Goal: Task Accomplishment & Management: Complete application form

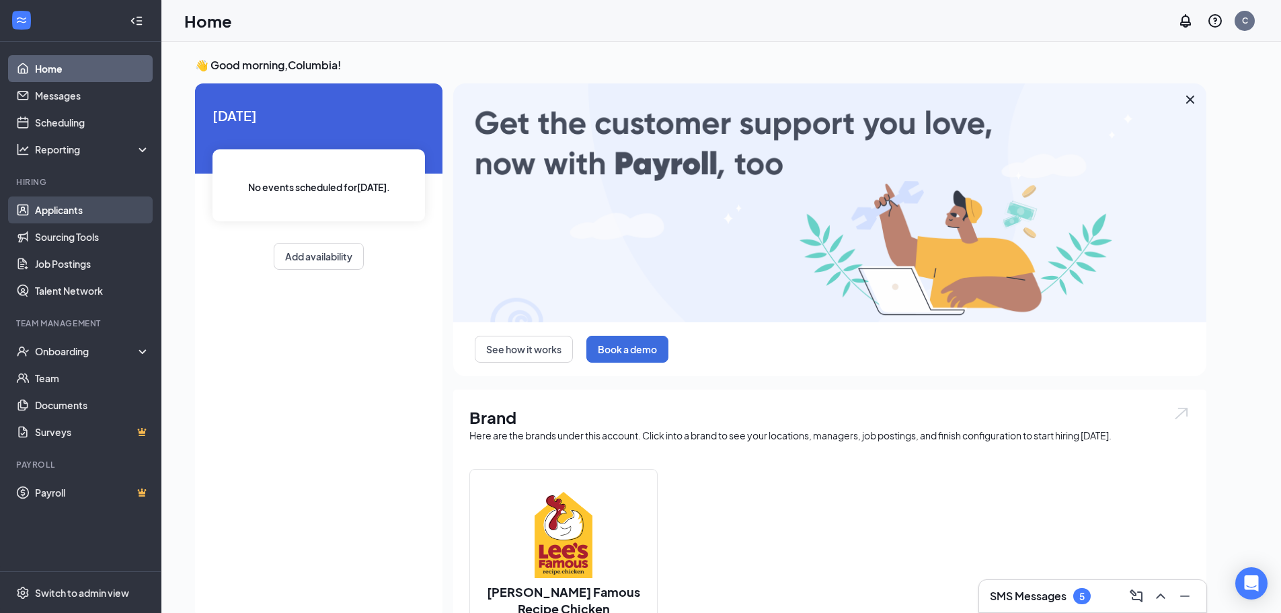
click at [48, 211] on link "Applicants" at bounding box center [92, 209] width 115 height 27
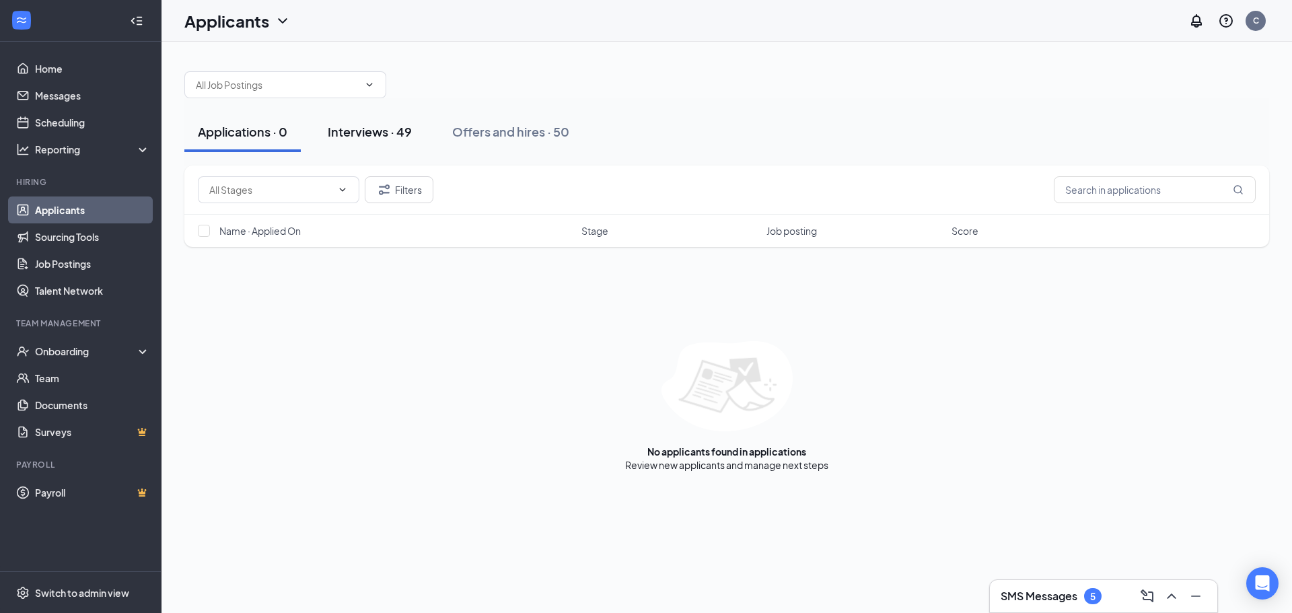
click at [377, 131] on div "Interviews · 49" at bounding box center [370, 131] width 84 height 17
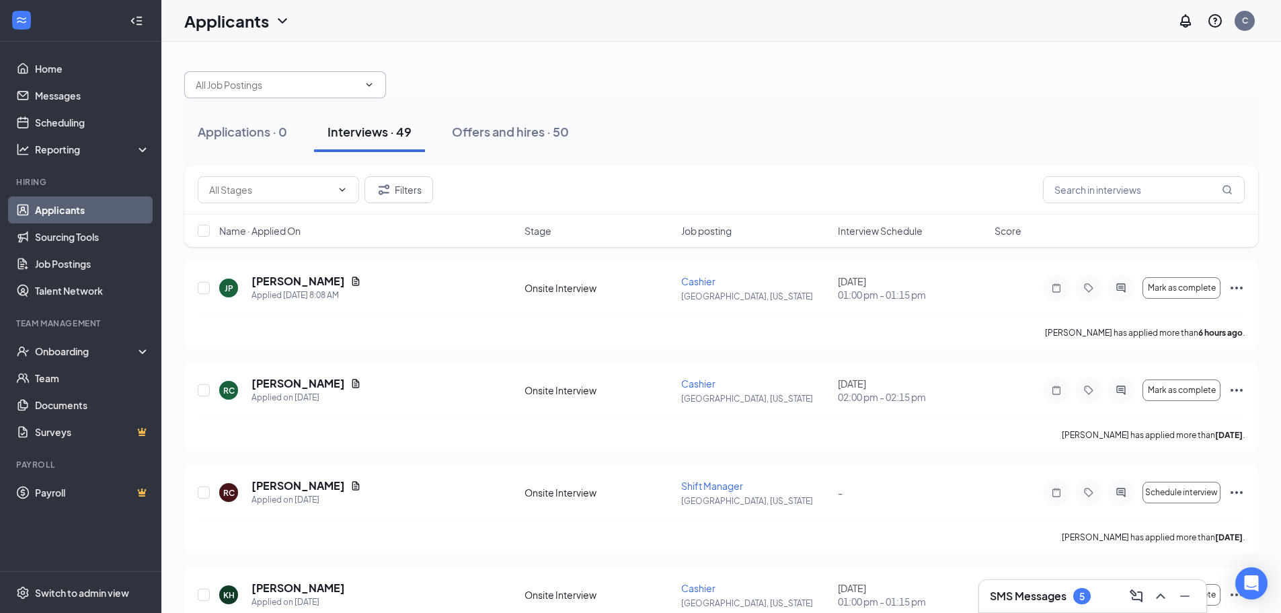
click at [373, 83] on icon "ChevronDown" at bounding box center [369, 84] width 11 height 11
click at [366, 80] on icon "ChevronDown" at bounding box center [369, 84] width 11 height 11
click at [371, 84] on icon "ChevronDown" at bounding box center [369, 84] width 11 height 11
click at [371, 84] on icon "ChevronDown" at bounding box center [370, 84] width 6 height 3
click at [290, 83] on input "text" at bounding box center [277, 84] width 163 height 15
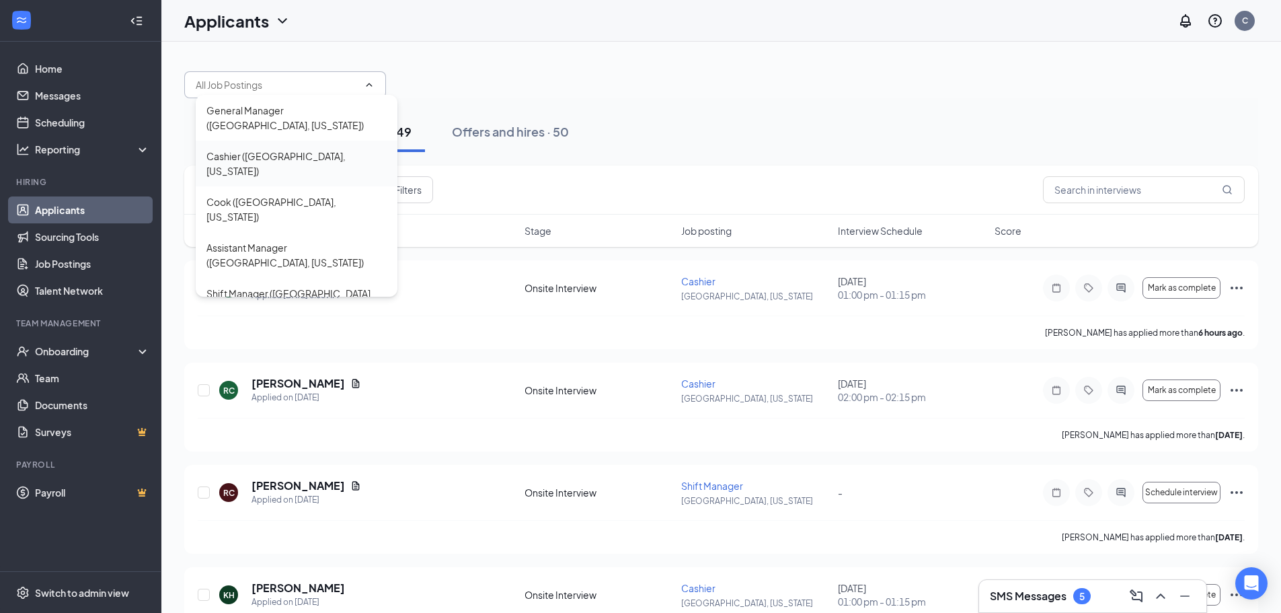
click at [244, 149] on div "Cashier ([GEOGRAPHIC_DATA], [US_STATE])" at bounding box center [297, 164] width 180 height 30
type input "Cashier ([GEOGRAPHIC_DATA], [US_STATE])"
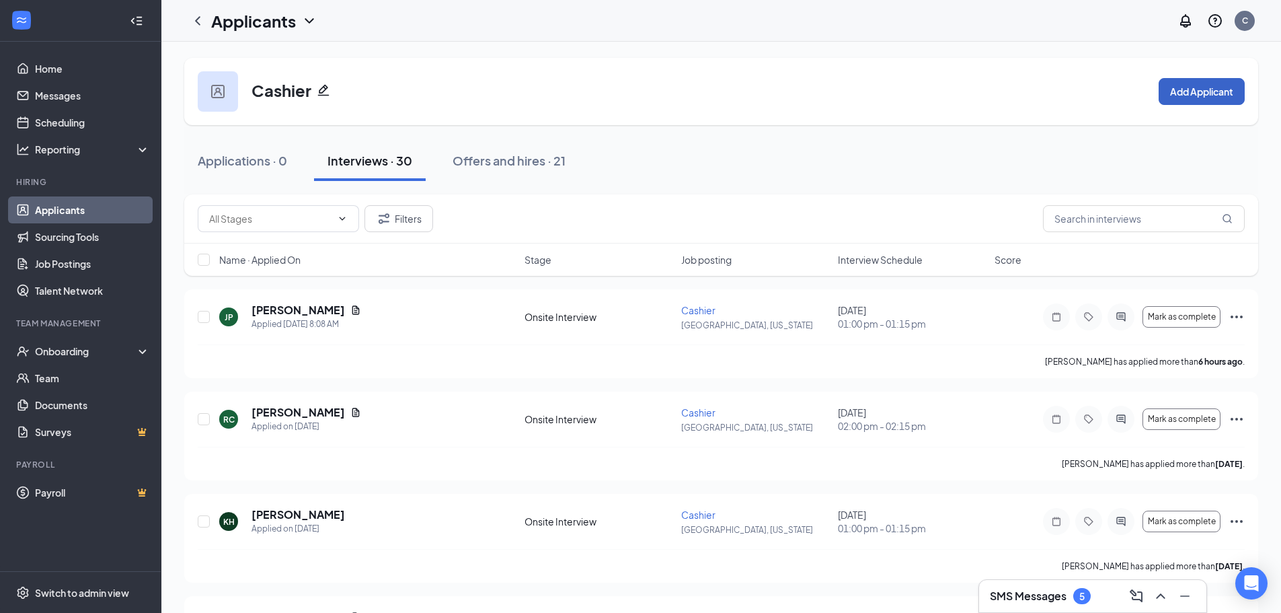
click at [1199, 85] on button "Add Applicant" at bounding box center [1202, 91] width 86 height 27
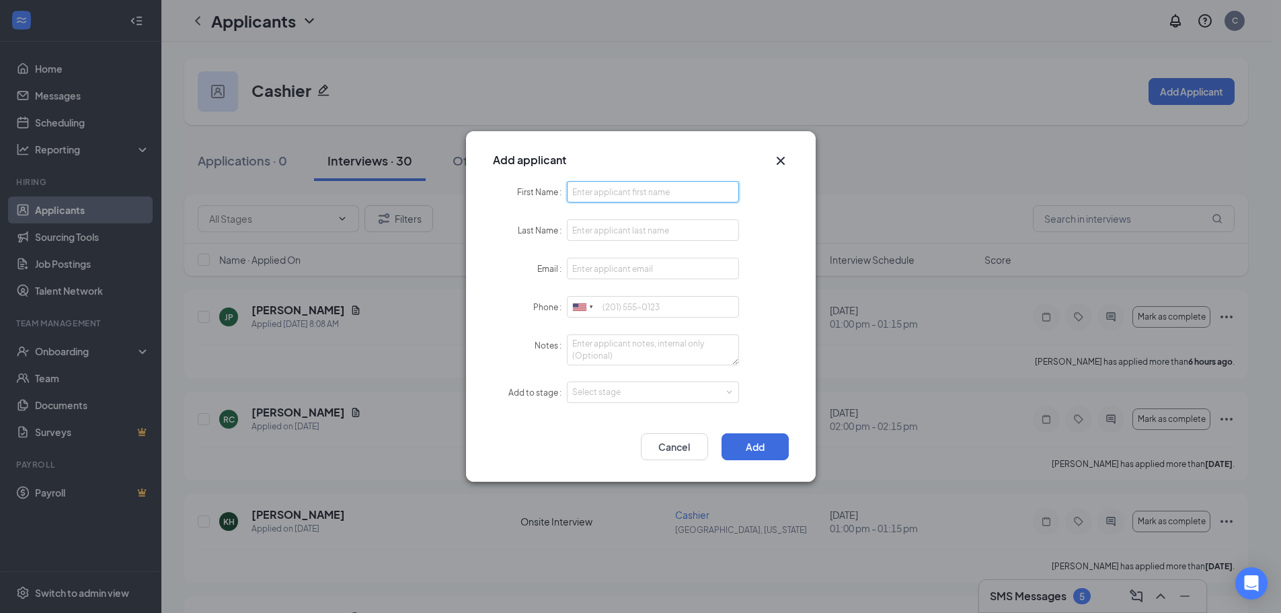
click at [675, 188] on input "First Name" at bounding box center [653, 192] width 173 height 22
type input "Kenetria"
type input "[PERSON_NAME]"
type input "[EMAIL_ADDRESS][DOMAIN_NAME]"
type input "8169845529"
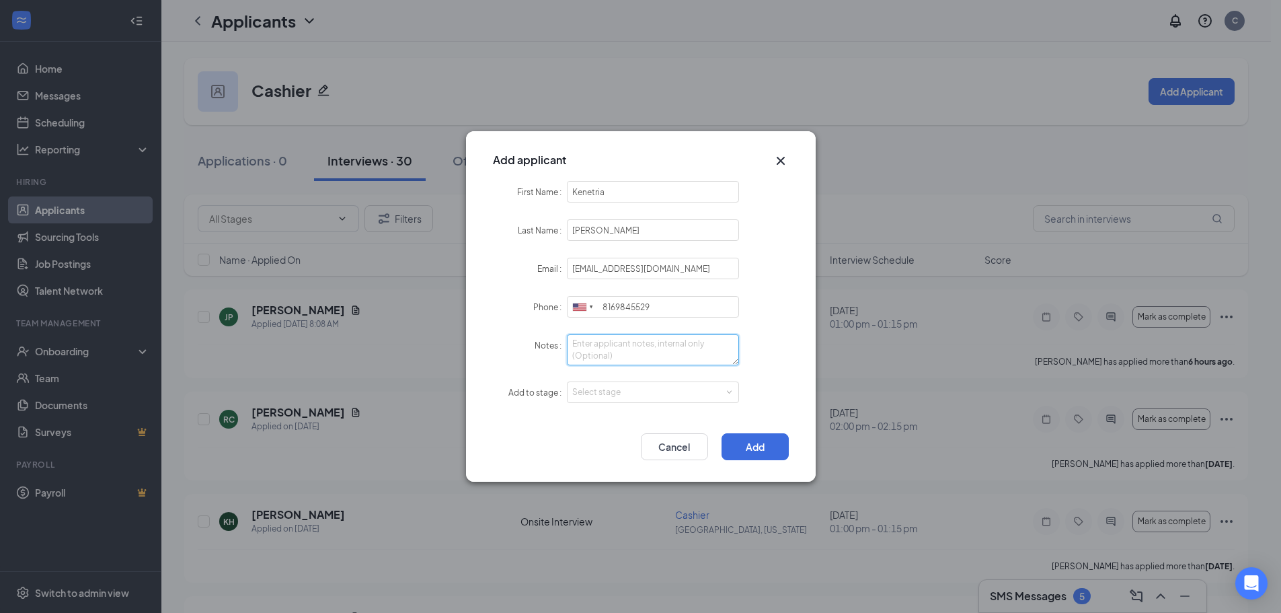
click at [651, 350] on textarea "Notes" at bounding box center [653, 349] width 173 height 31
click at [727, 391] on span at bounding box center [729, 392] width 6 height 6
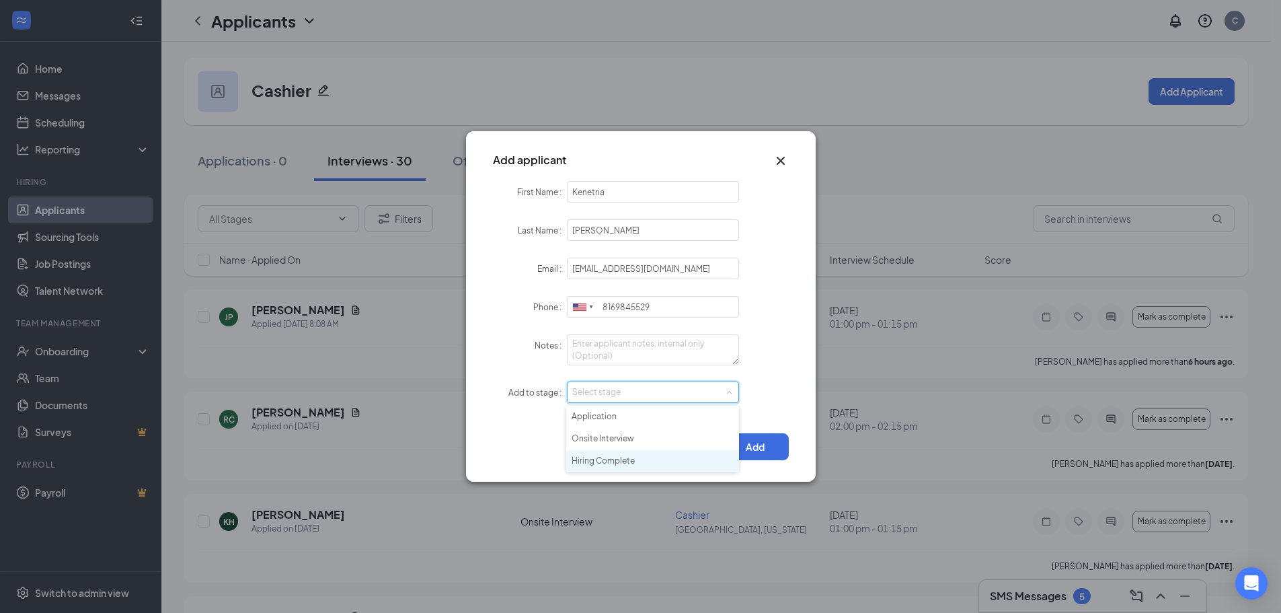
click at [589, 461] on li "Hiring Complete" at bounding box center [652, 461] width 173 height 22
click at [753, 455] on button "Add" at bounding box center [755, 446] width 67 height 27
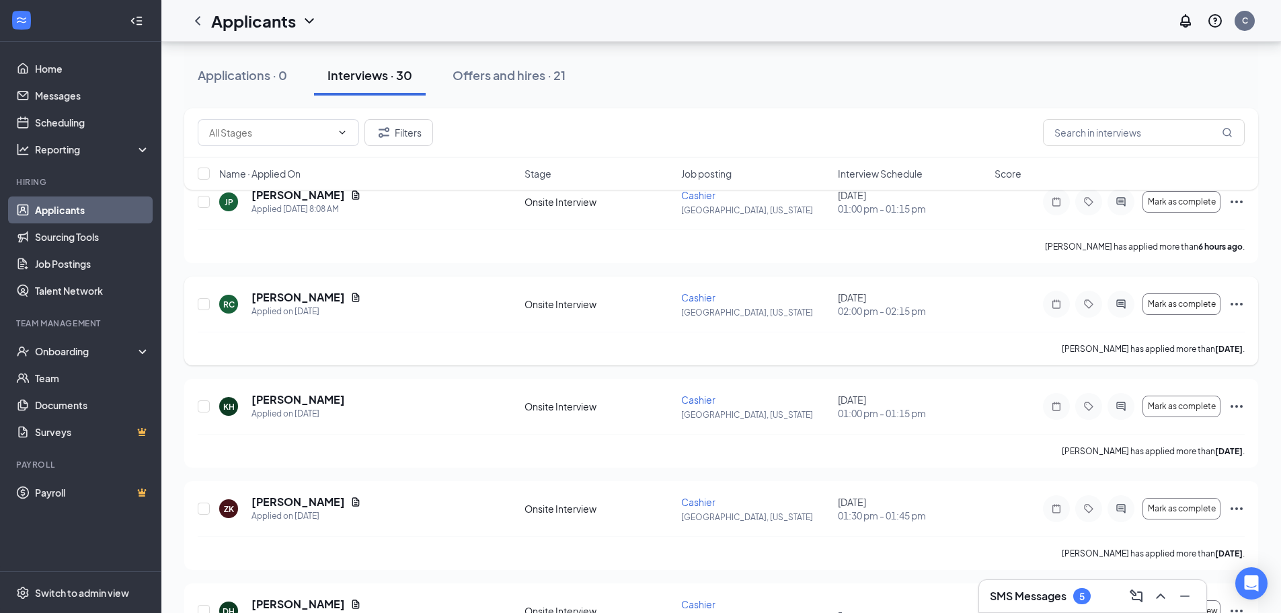
scroll to position [202, 0]
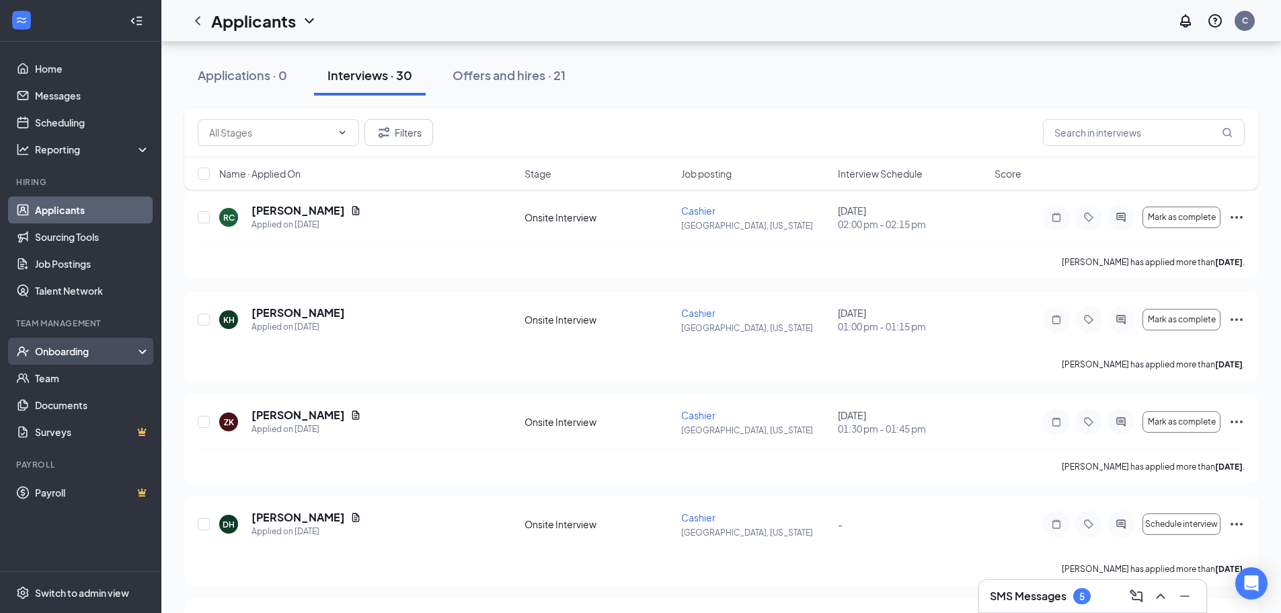
click at [65, 347] on div "Onboarding" at bounding box center [87, 350] width 104 height 13
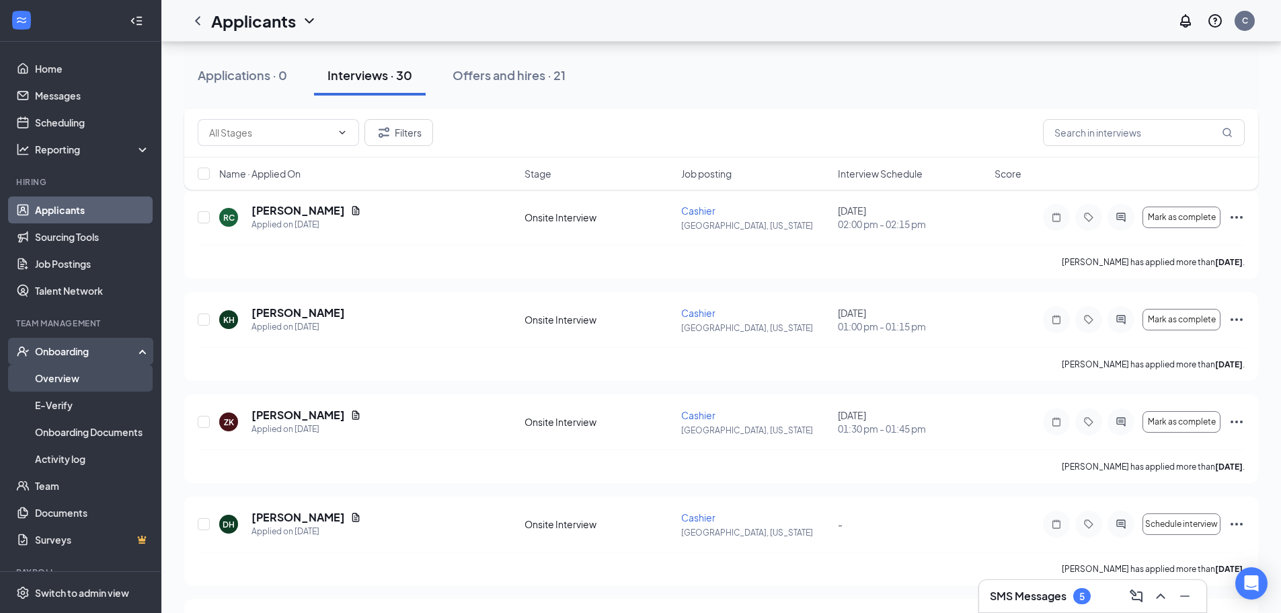
click at [68, 384] on link "Overview" at bounding box center [92, 378] width 115 height 27
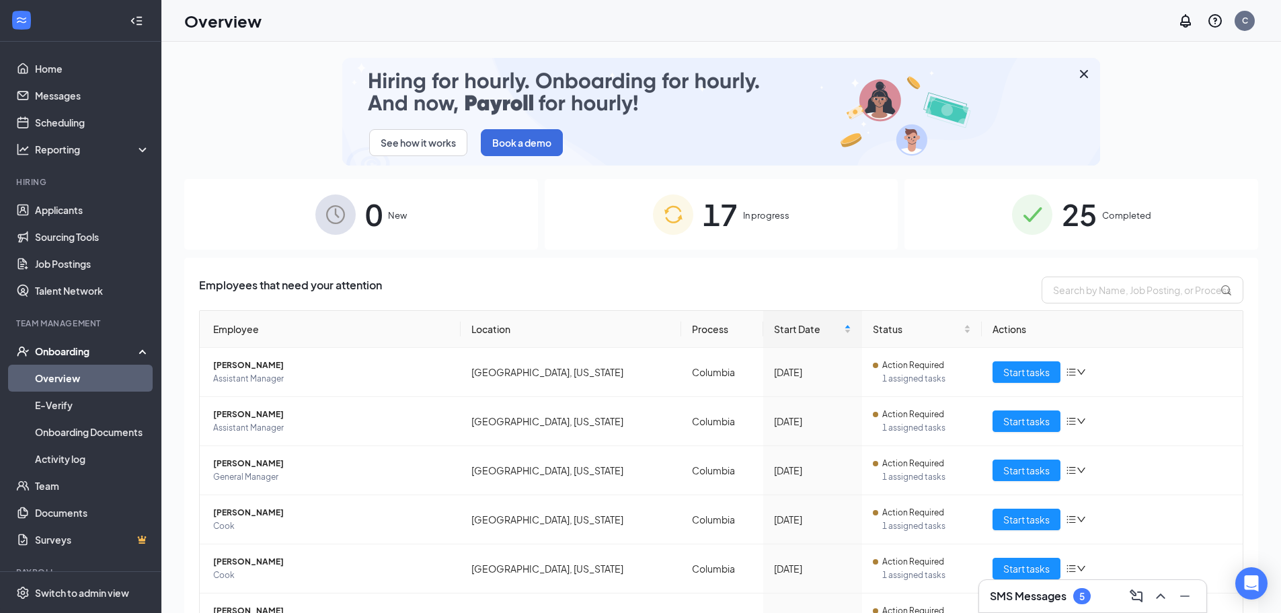
click at [719, 215] on span "17" at bounding box center [720, 214] width 35 height 46
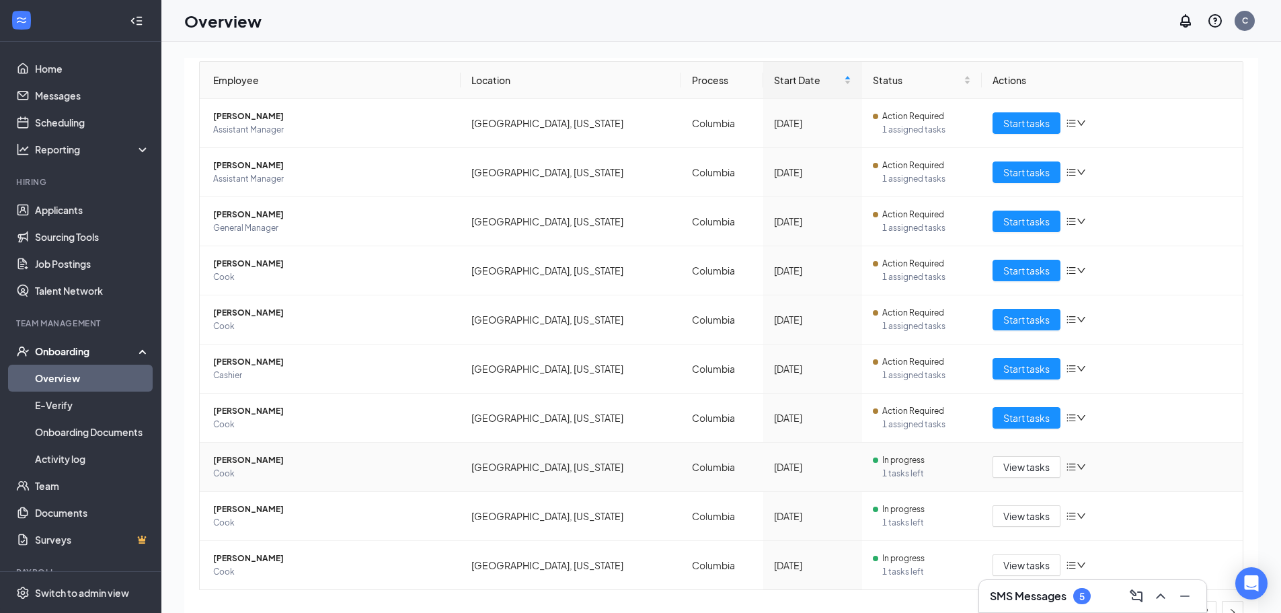
scroll to position [272, 0]
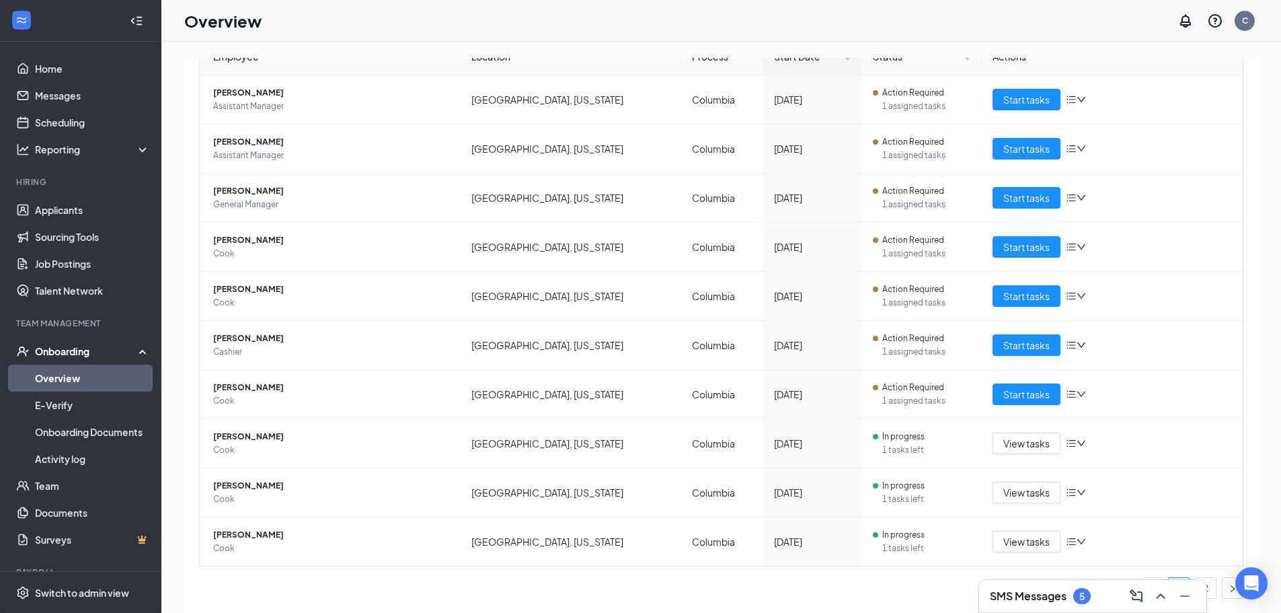
click at [1059, 596] on h3 "SMS Messages" at bounding box center [1028, 596] width 77 height 15
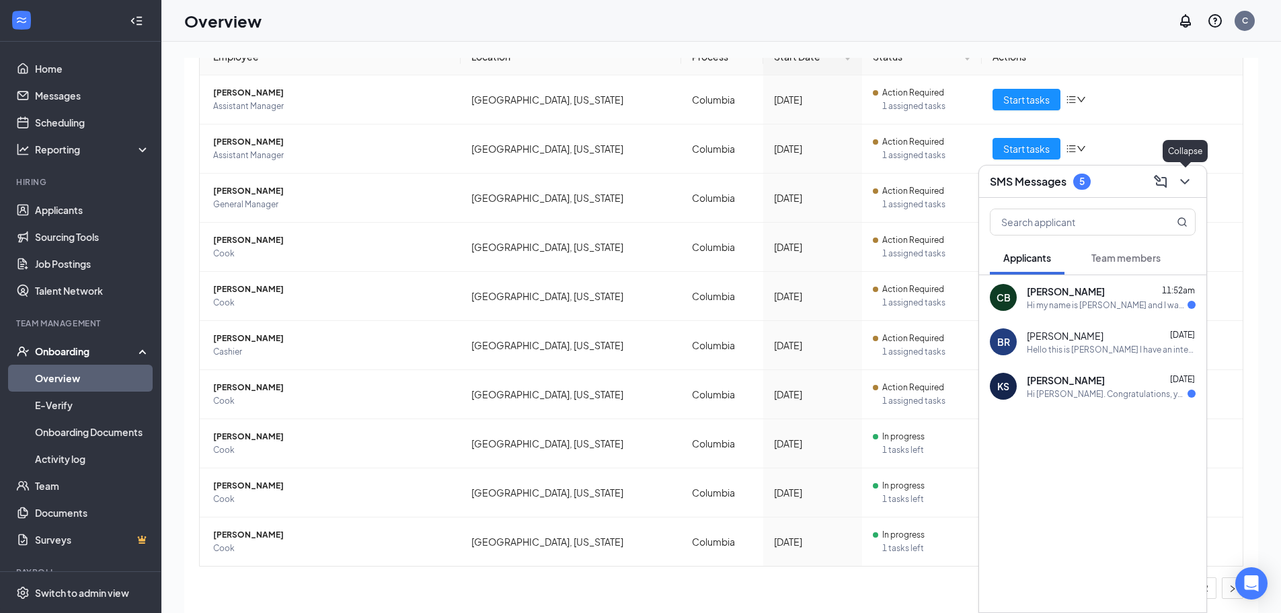
click at [1187, 178] on icon "ChevronDown" at bounding box center [1185, 182] width 16 height 16
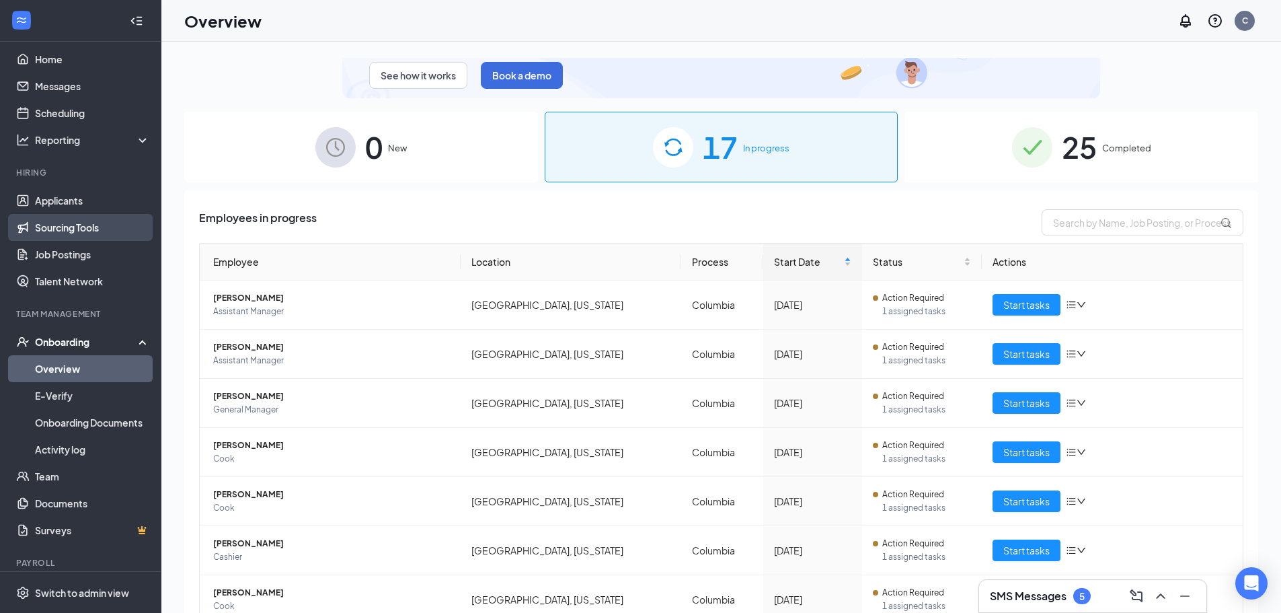
scroll to position [0, 0]
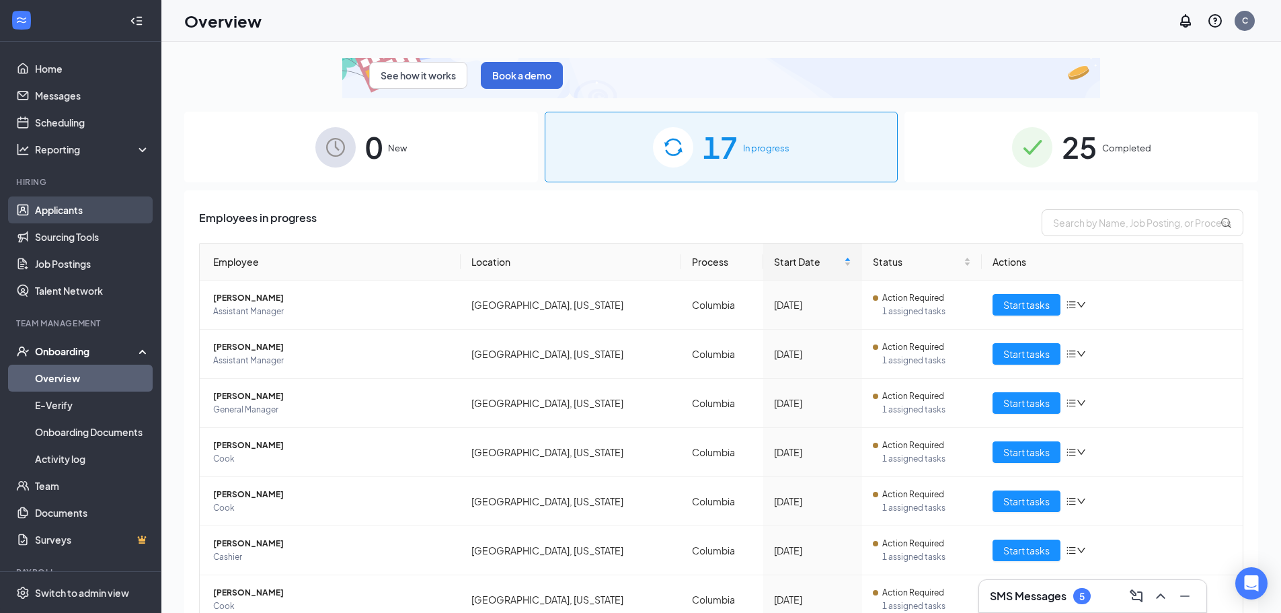
click at [75, 215] on link "Applicants" at bounding box center [92, 209] width 115 height 27
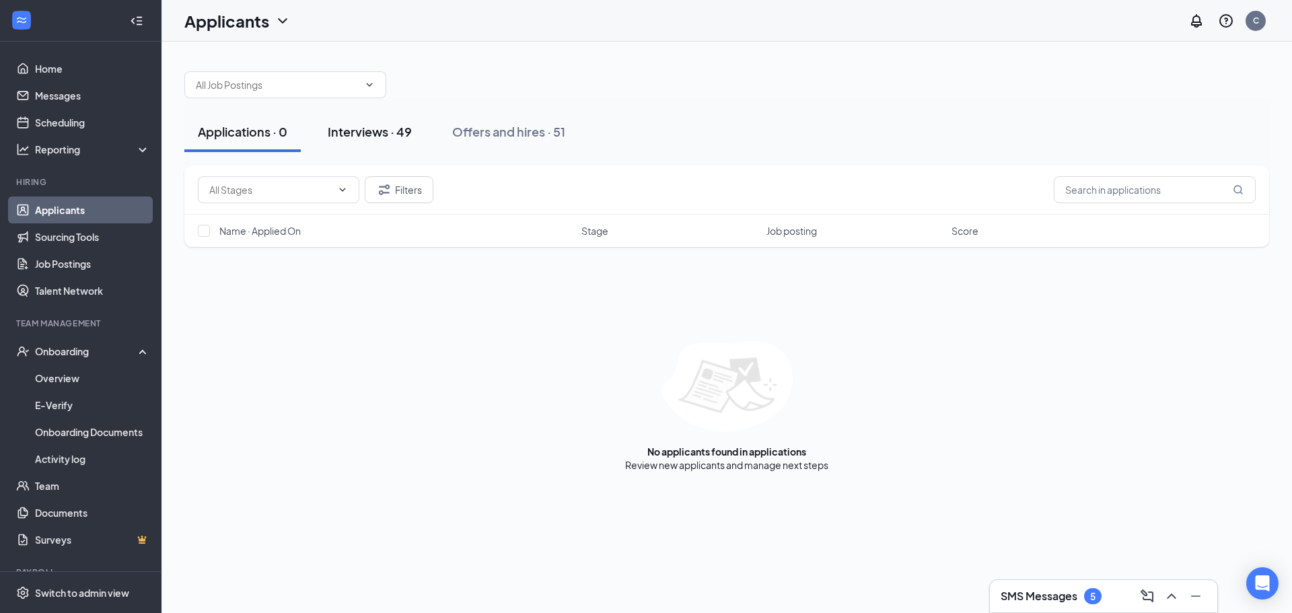
click at [378, 136] on div "Interviews · 49" at bounding box center [370, 131] width 84 height 17
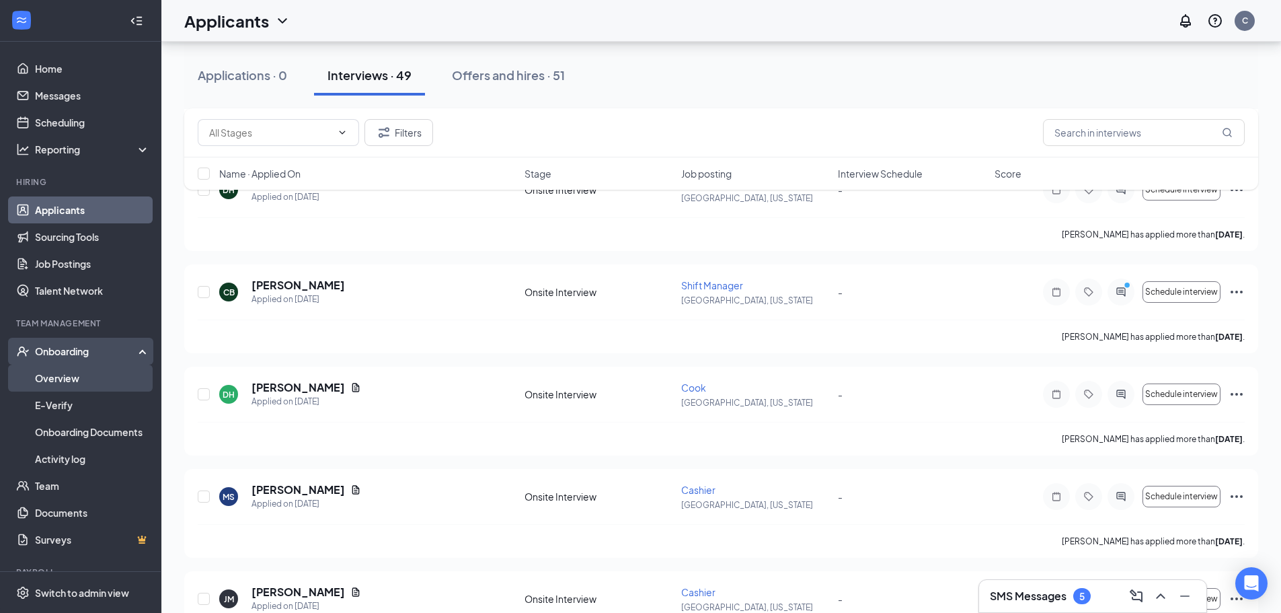
scroll to position [874, 0]
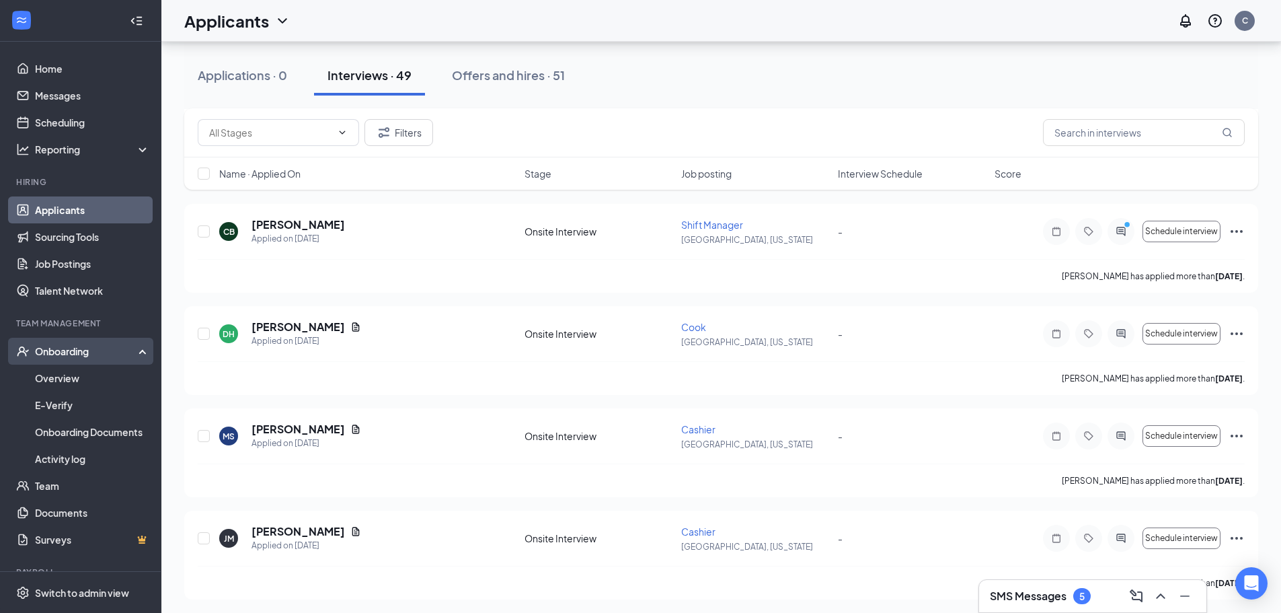
click at [73, 347] on div "Onboarding" at bounding box center [87, 350] width 104 height 13
click at [537, 79] on div "Offers and hires · 51" at bounding box center [508, 75] width 113 height 17
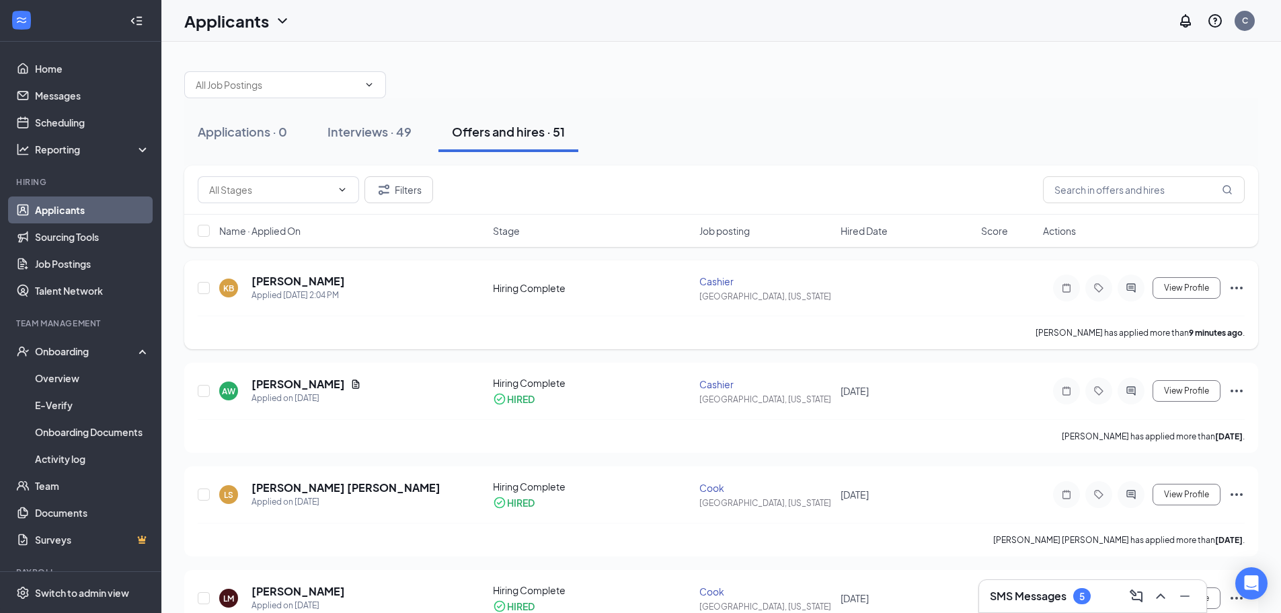
click at [1233, 289] on icon "Ellipses" at bounding box center [1237, 288] width 16 height 16
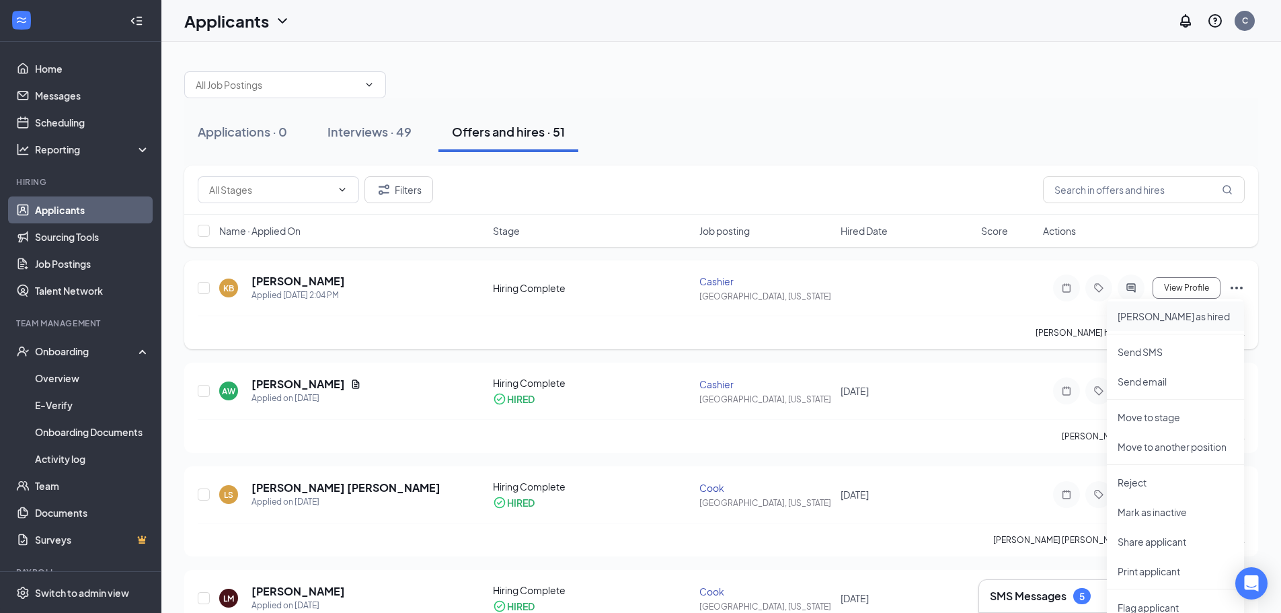
click at [1144, 315] on p "[PERSON_NAME] as hired" at bounding box center [1176, 315] width 116 height 13
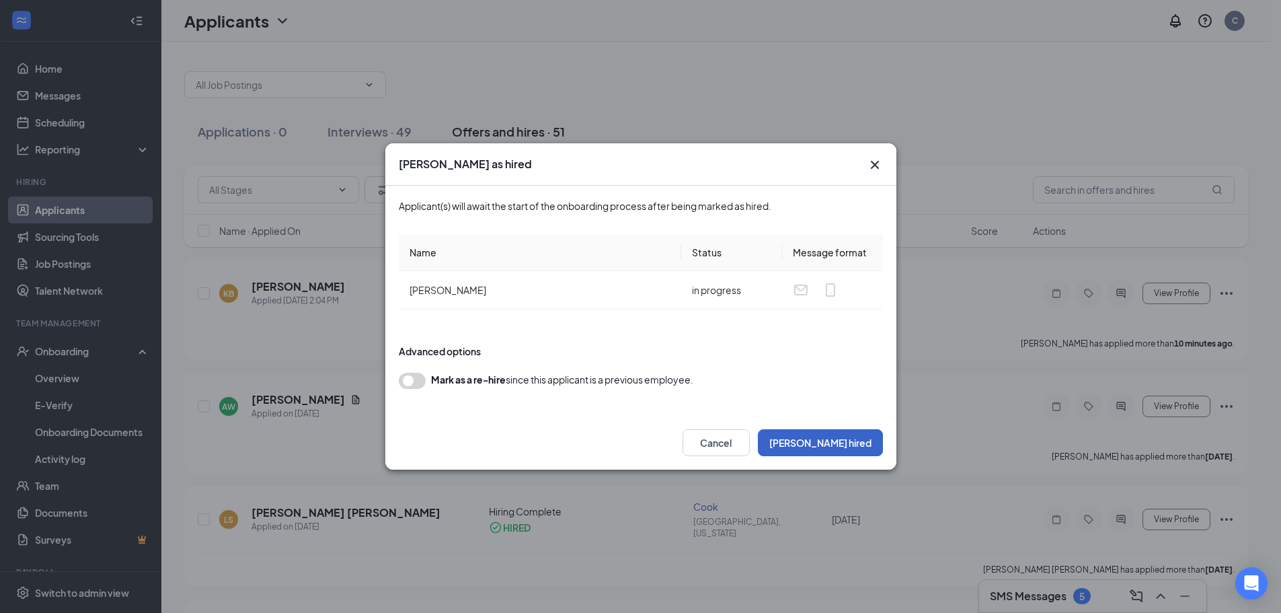
click at [844, 447] on button "[PERSON_NAME] hired" at bounding box center [820, 442] width 125 height 27
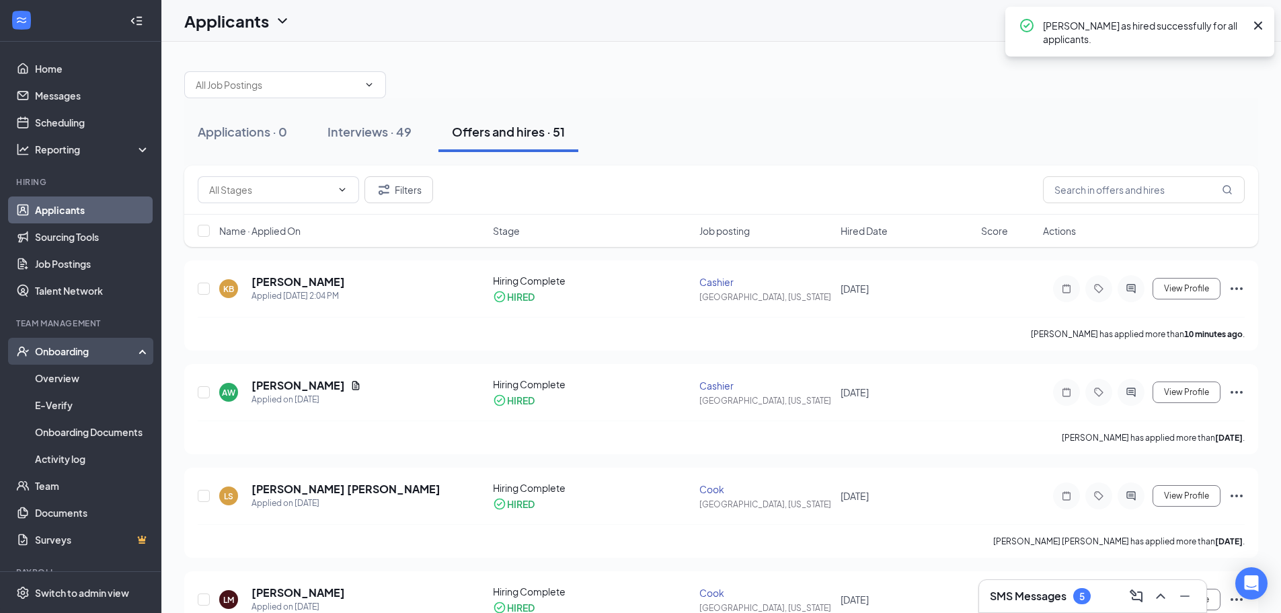
click at [63, 350] on div "Onboarding" at bounding box center [87, 350] width 104 height 13
click at [66, 350] on div "Onboarding" at bounding box center [87, 350] width 104 height 13
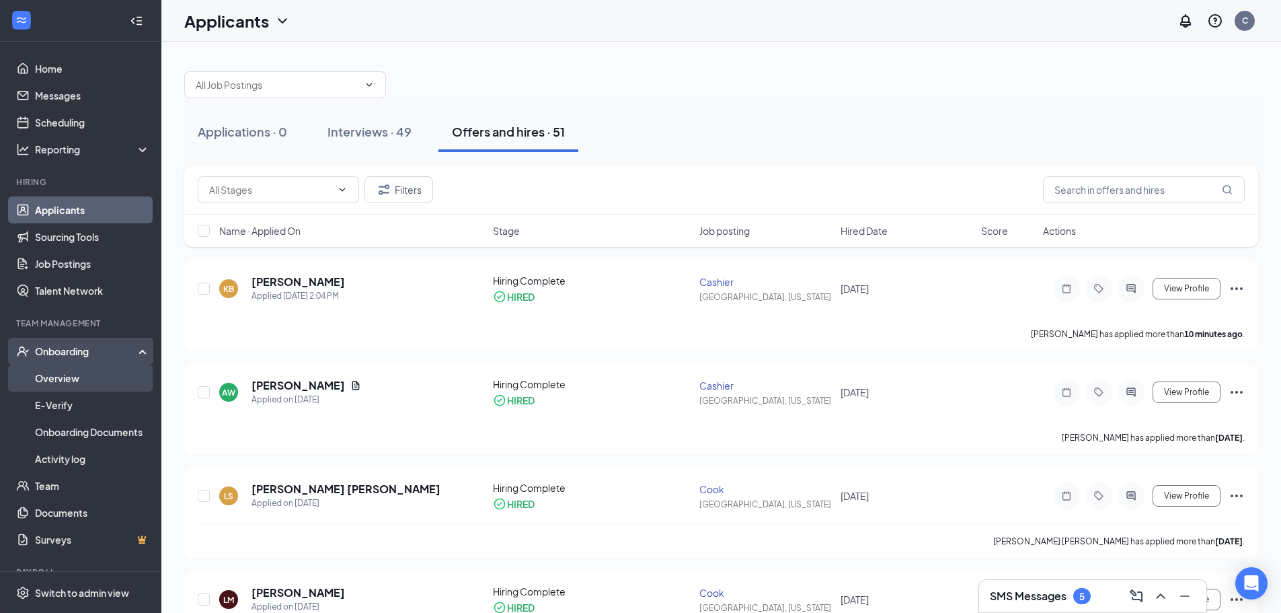
click at [69, 381] on link "Overview" at bounding box center [92, 378] width 115 height 27
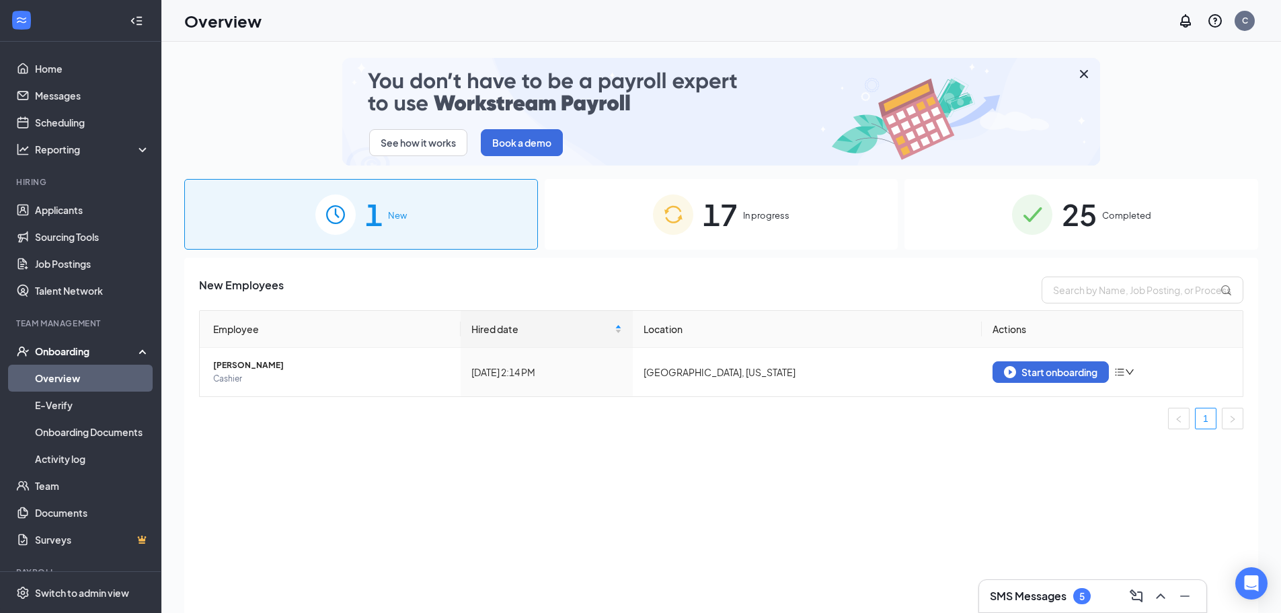
click at [387, 210] on div "1 New" at bounding box center [361, 214] width 354 height 71
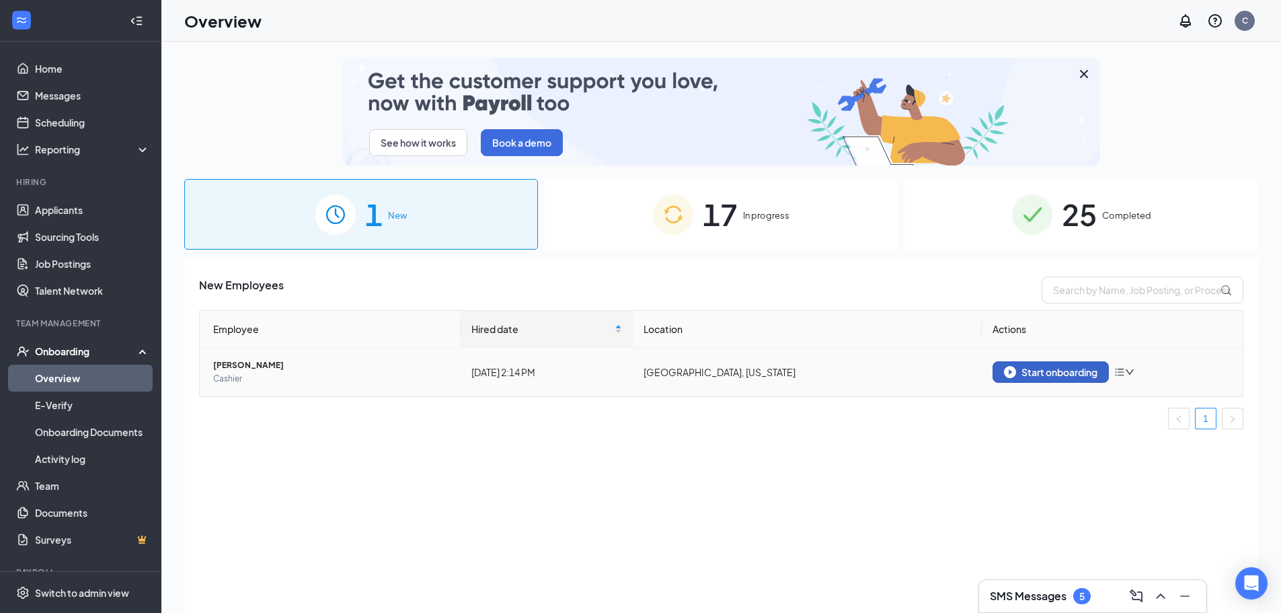
click at [1051, 371] on div "Start onboarding" at bounding box center [1050, 372] width 93 height 12
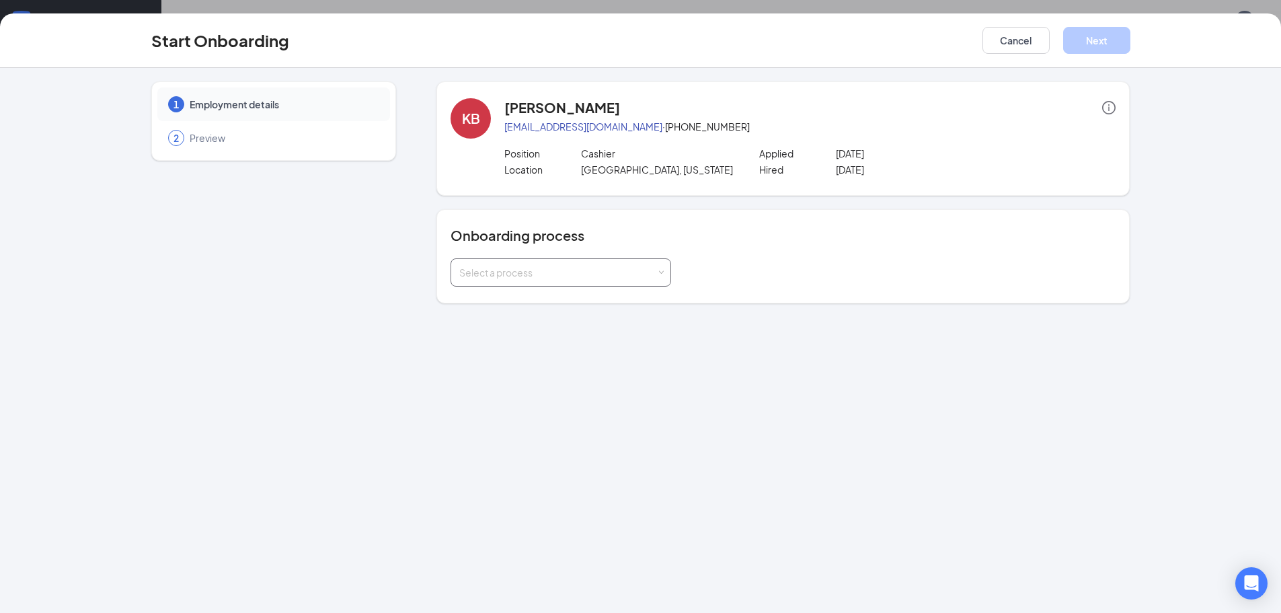
click at [521, 268] on div "Select a process" at bounding box center [557, 272] width 197 height 13
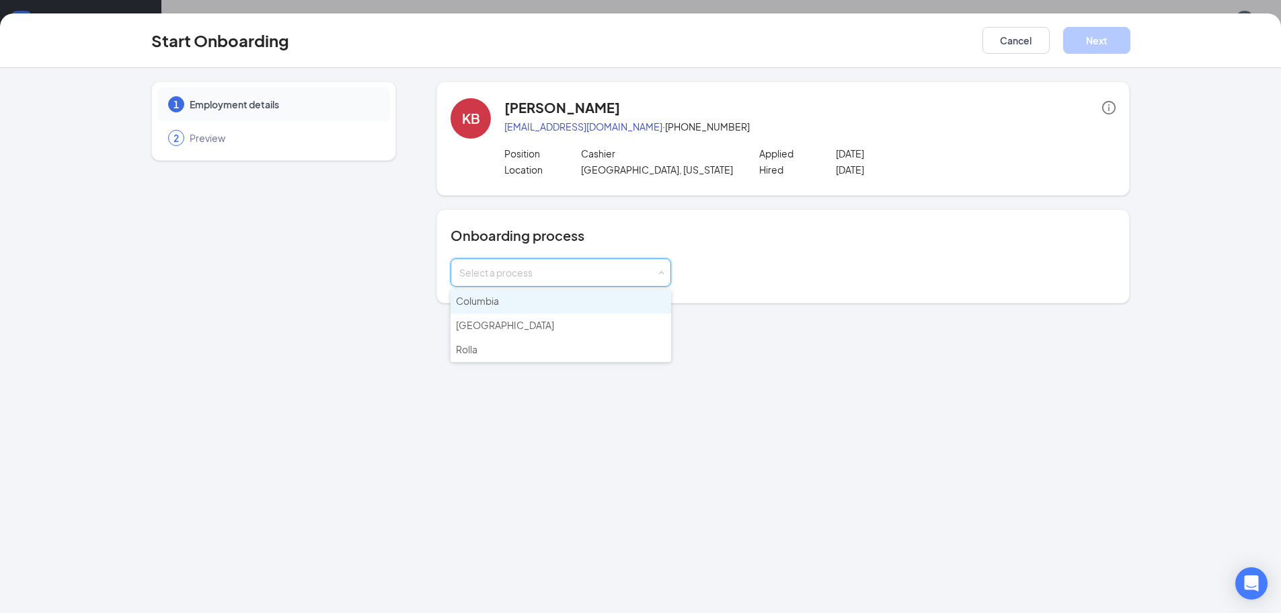
click at [505, 296] on li "Columbia" at bounding box center [561, 301] width 221 height 24
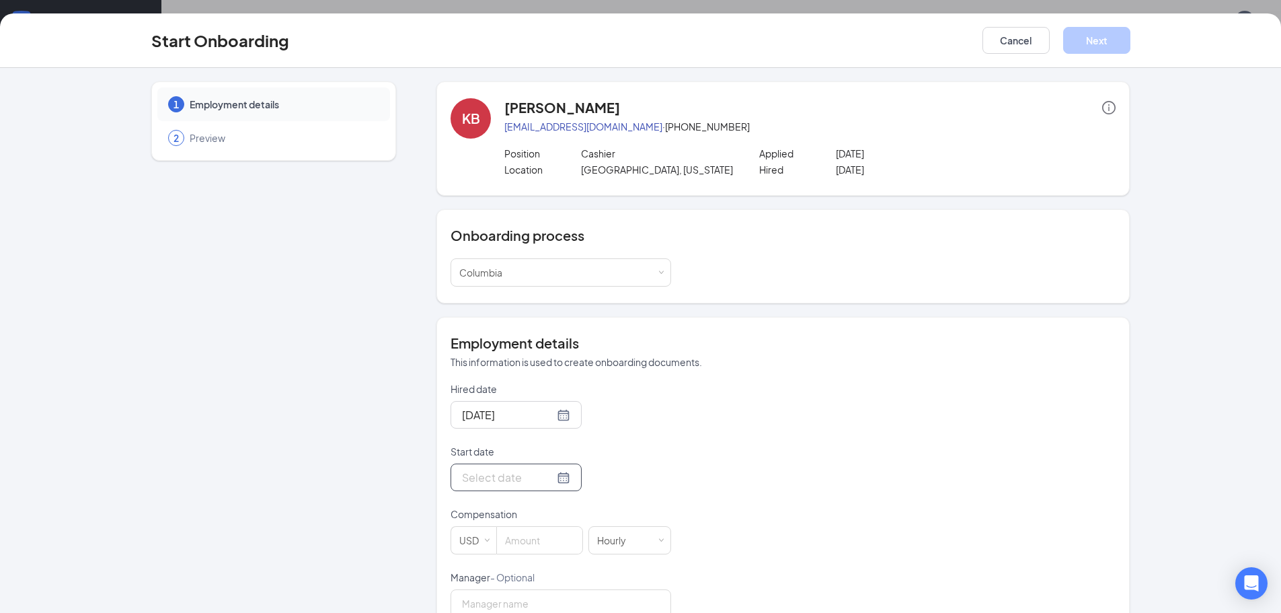
click at [549, 480] on div at bounding box center [516, 477] width 108 height 17
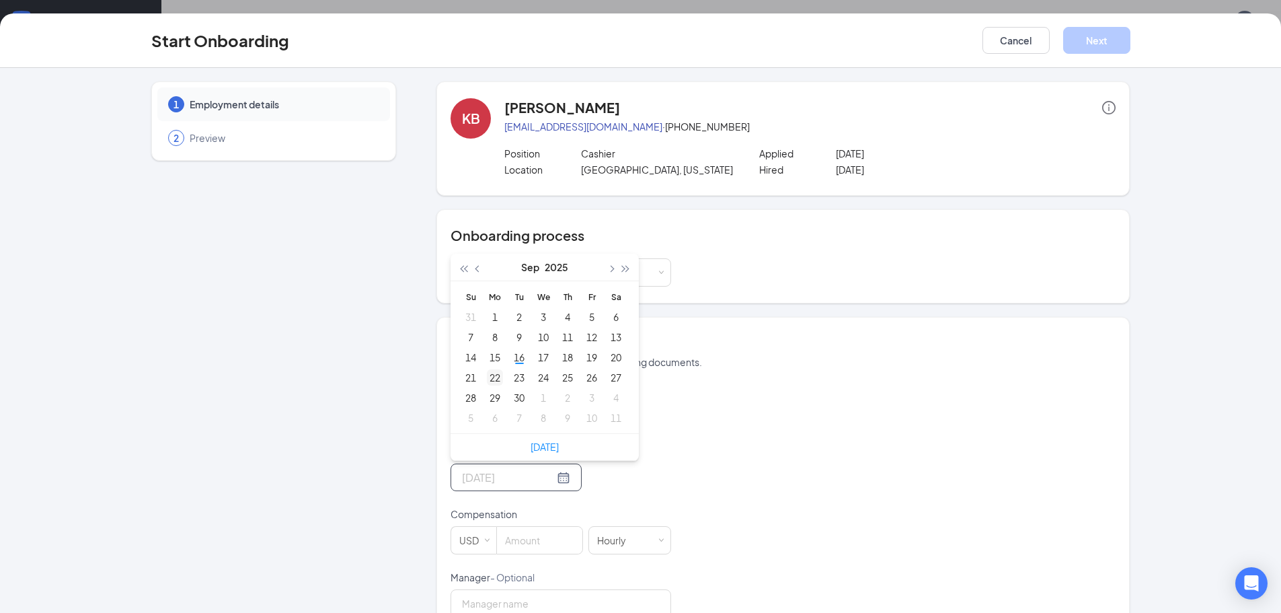
type input "[DATE]"
click at [492, 377] on div "22" at bounding box center [495, 377] width 16 height 16
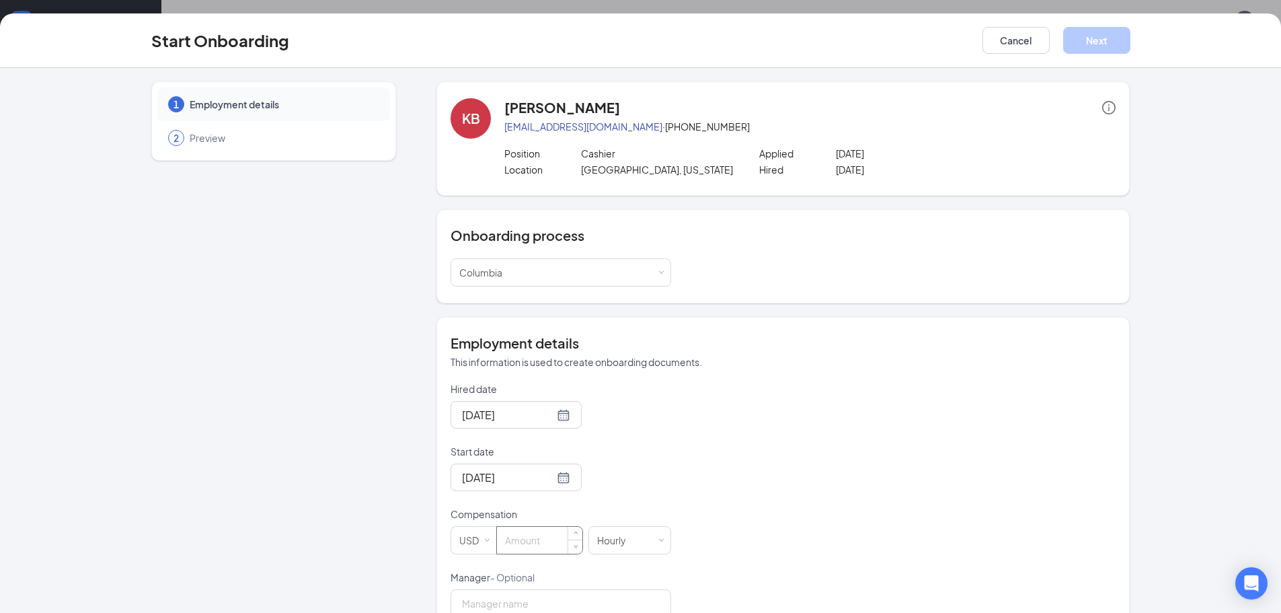
click at [521, 538] on input at bounding box center [539, 540] width 85 height 27
type input "14"
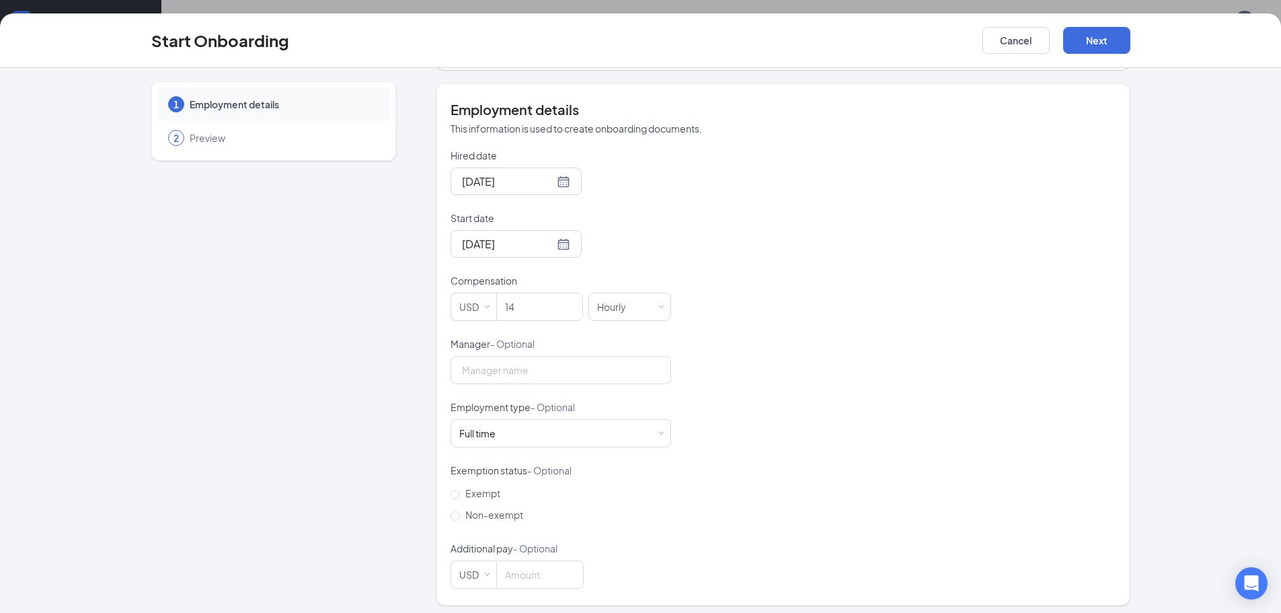
scroll to position [239, 0]
click at [454, 510] on input "Non-exempt" at bounding box center [455, 509] width 9 height 9
radio input "true"
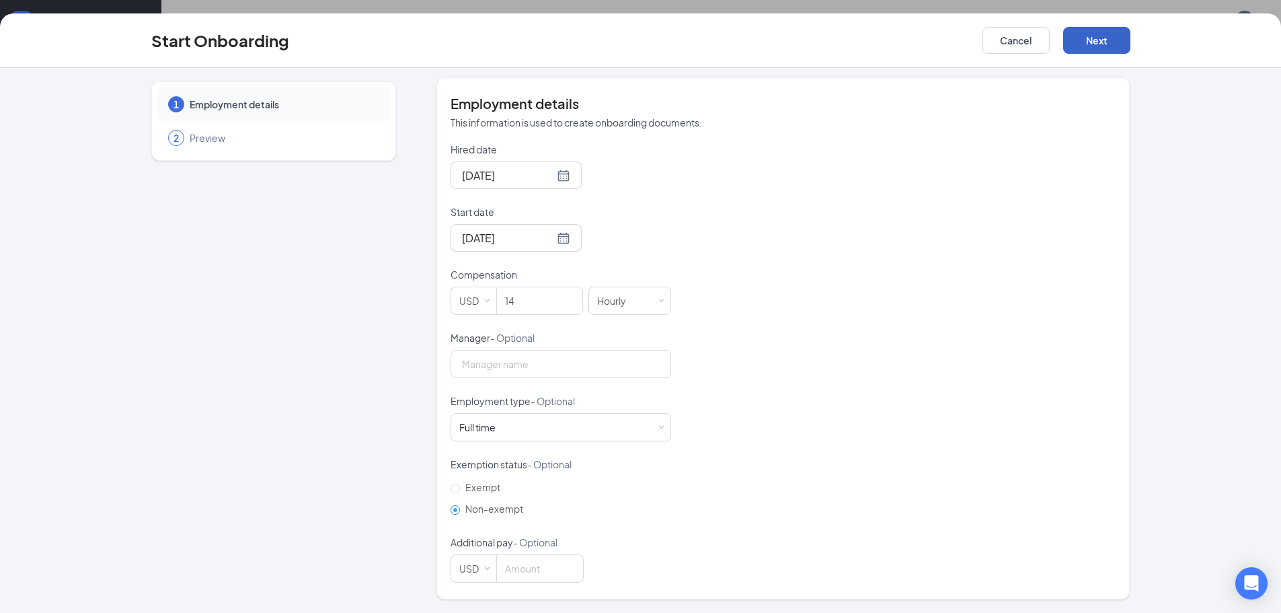
click at [1092, 42] on button "Next" at bounding box center [1096, 40] width 67 height 27
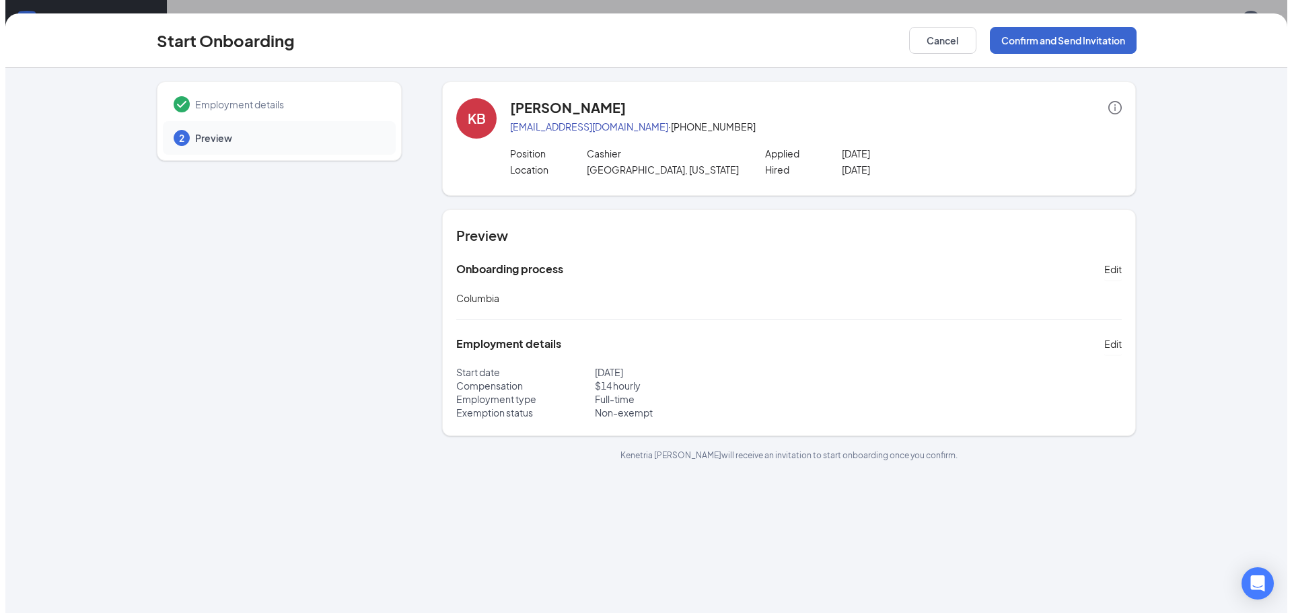
scroll to position [0, 0]
drag, startPoint x: 1088, startPoint y: 40, endPoint x: 1283, endPoint y: 57, distance: 196.4
click at [1090, 95] on div "Start Onboarding Cancel Confirm and Send Invitation Employment details 2 Previe…" at bounding box center [640, 312] width 1281 height 599
click at [1045, 42] on button "Confirm and Send Invitation" at bounding box center [1057, 40] width 147 height 27
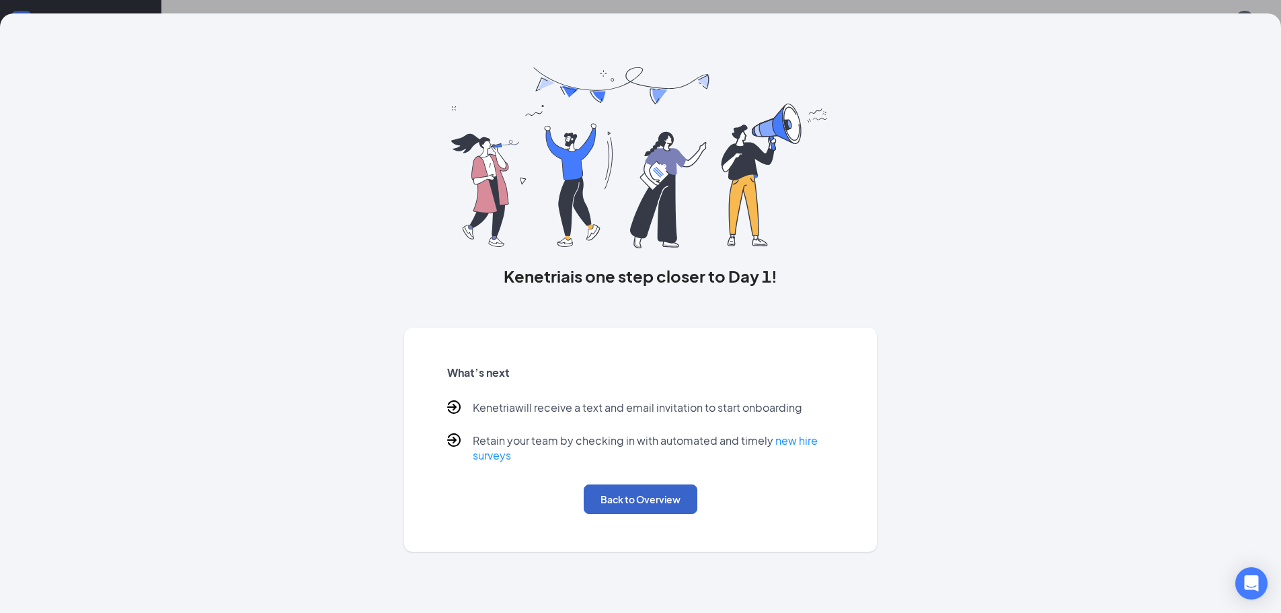
click at [649, 498] on button "Back to Overview" at bounding box center [641, 499] width 114 height 30
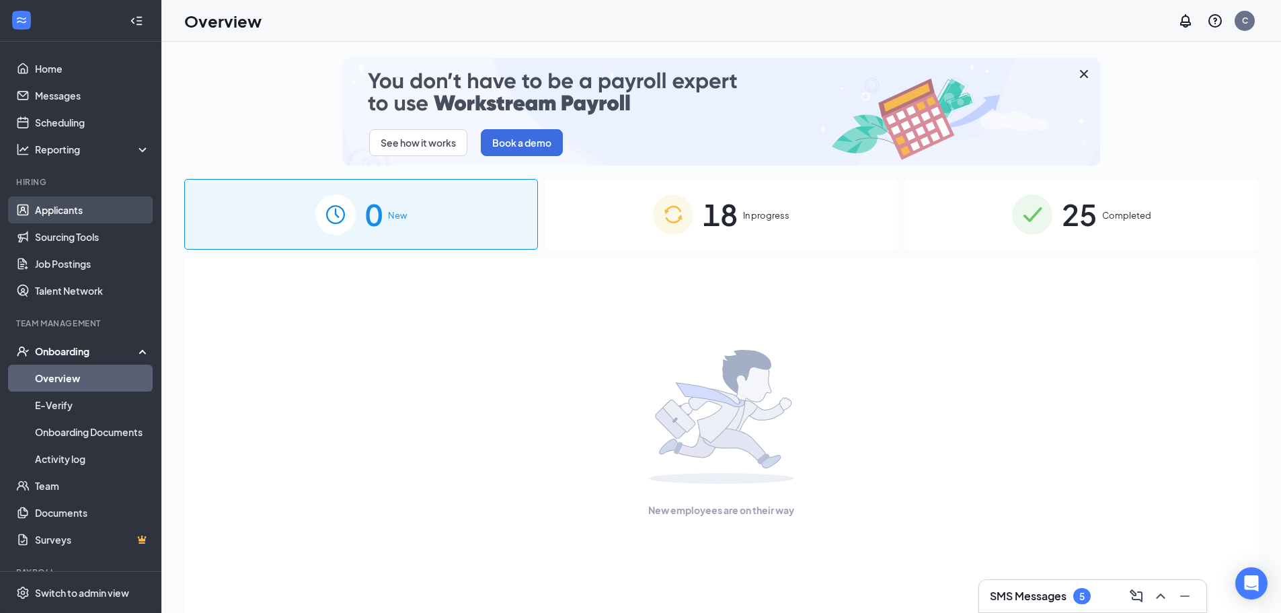
click at [59, 215] on link "Applicants" at bounding box center [92, 209] width 115 height 27
